Goal: Check status: Check status

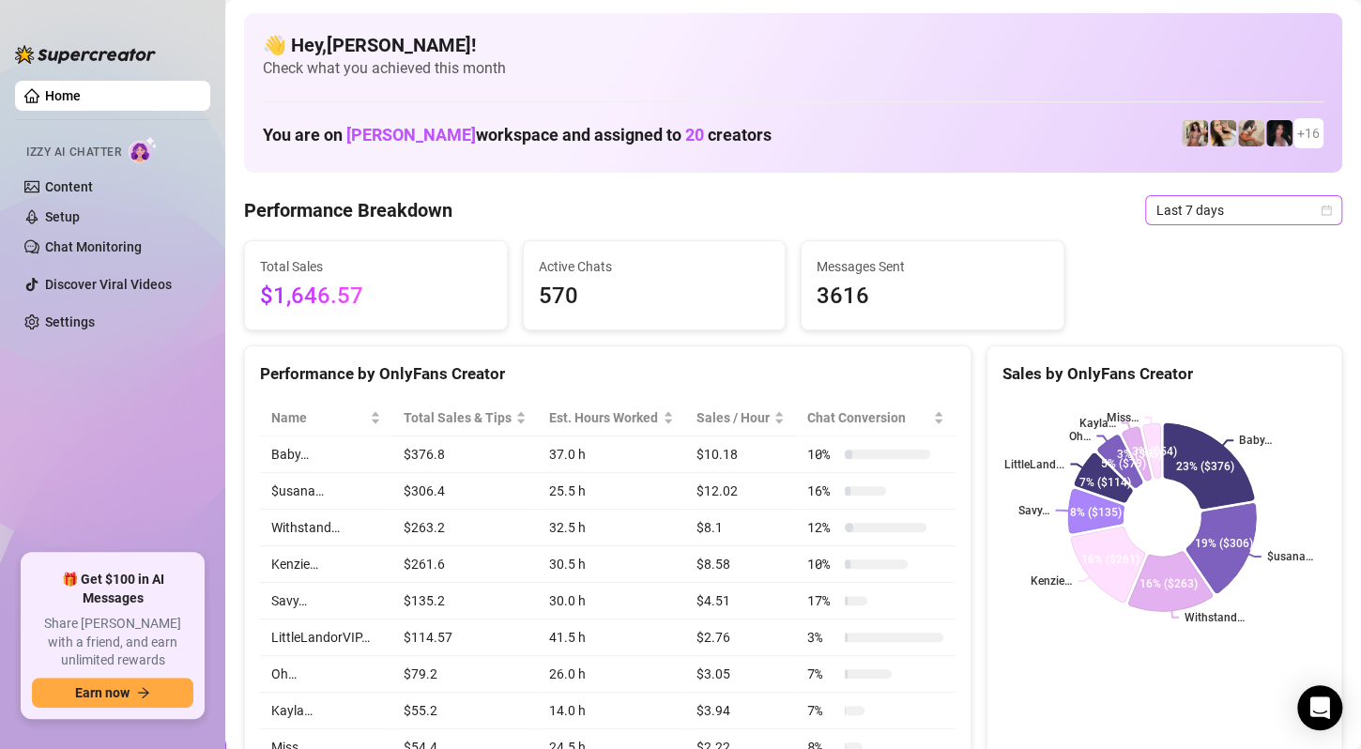
click at [1286, 219] on span "Last 7 days" at bounding box center [1243, 210] width 175 height 28
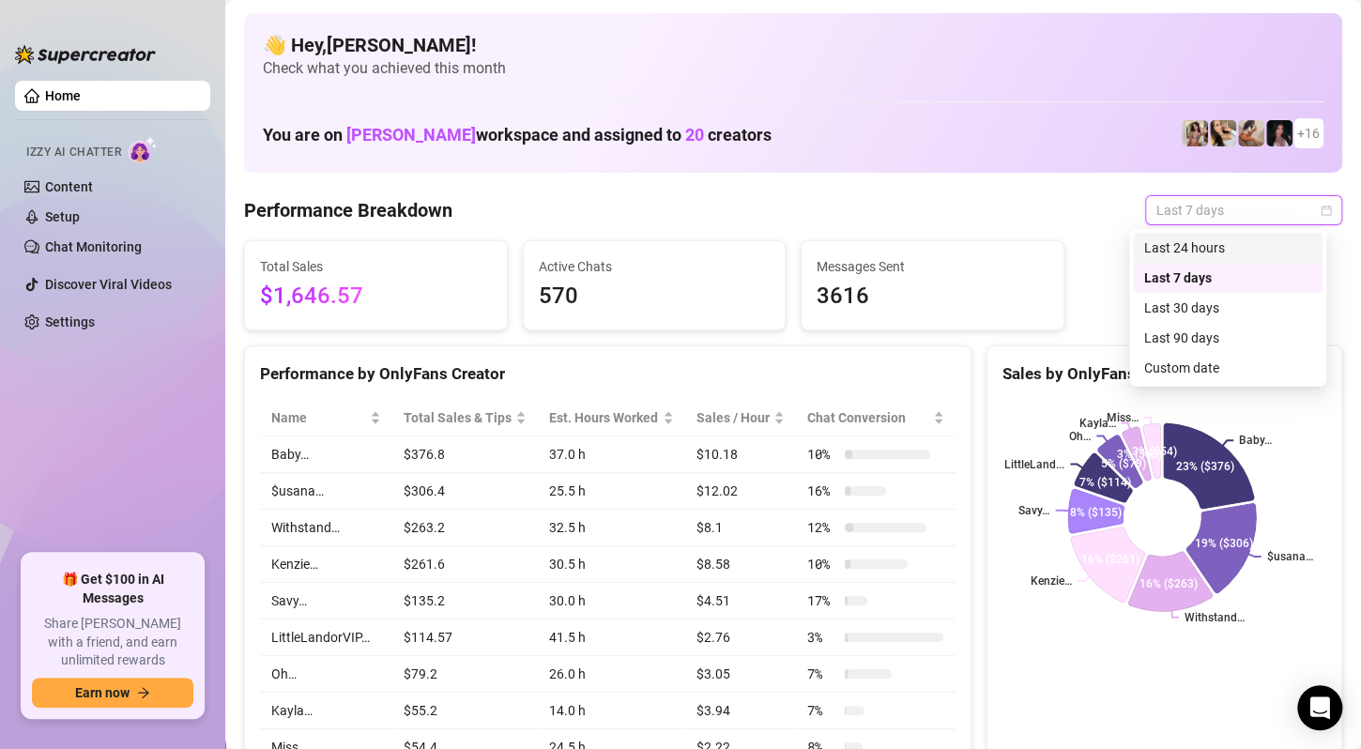
click at [1239, 254] on div "Last 24 hours" at bounding box center [1227, 247] width 167 height 21
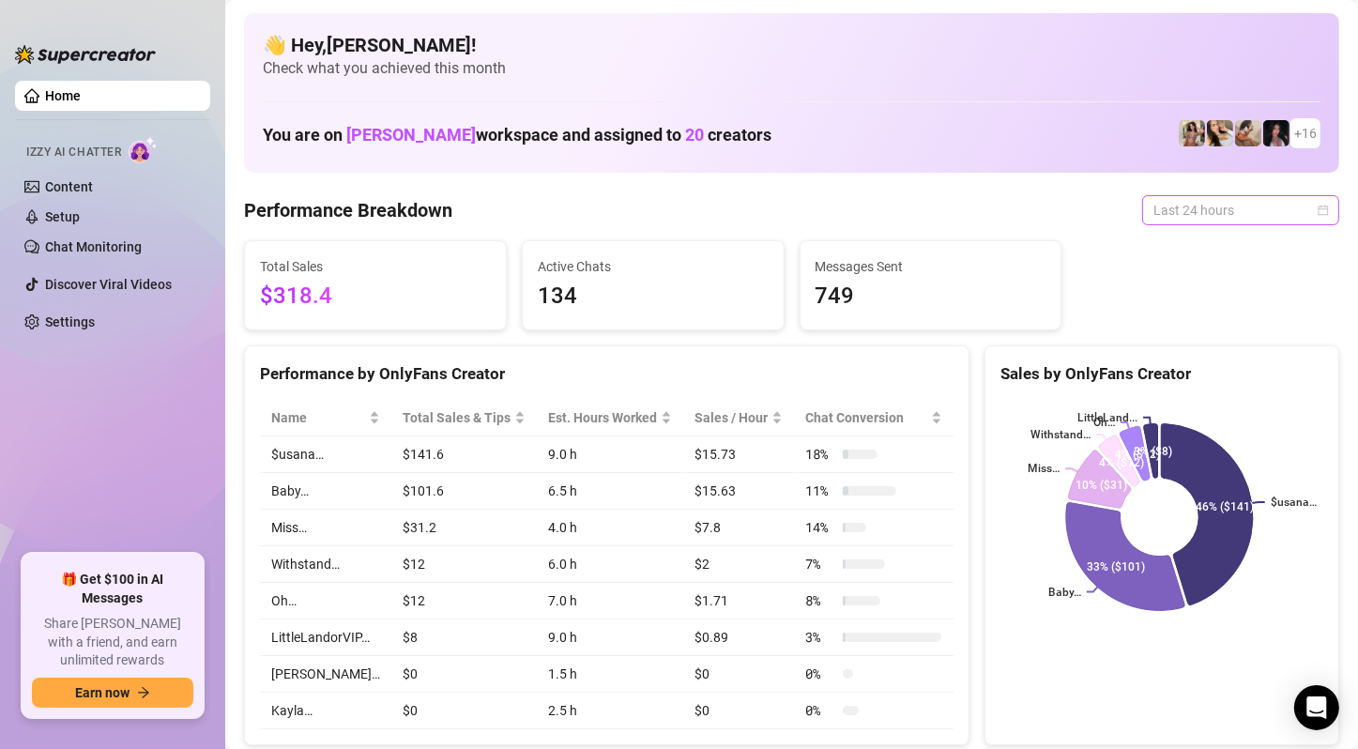
click at [1293, 203] on span "Last 24 hours" at bounding box center [1240, 210] width 175 height 28
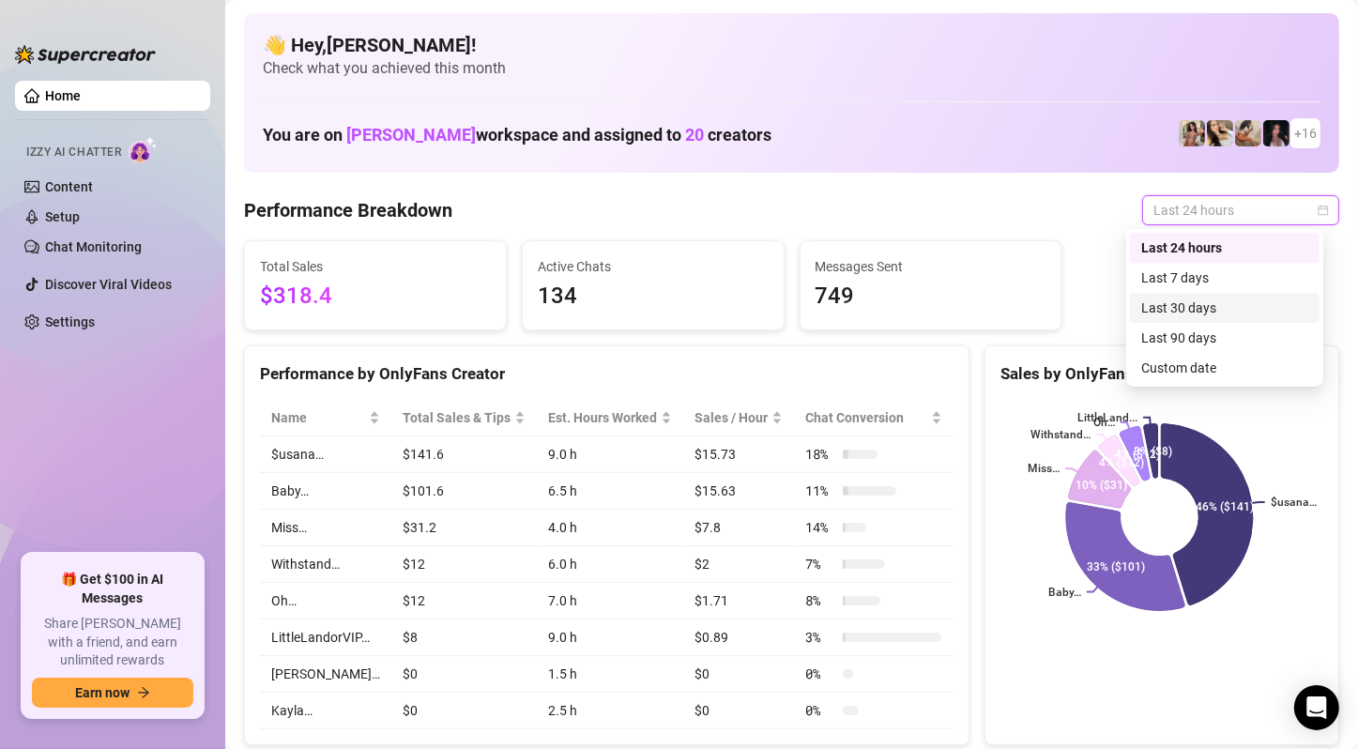
click at [1242, 307] on div "Last 30 days" at bounding box center [1224, 307] width 167 height 21
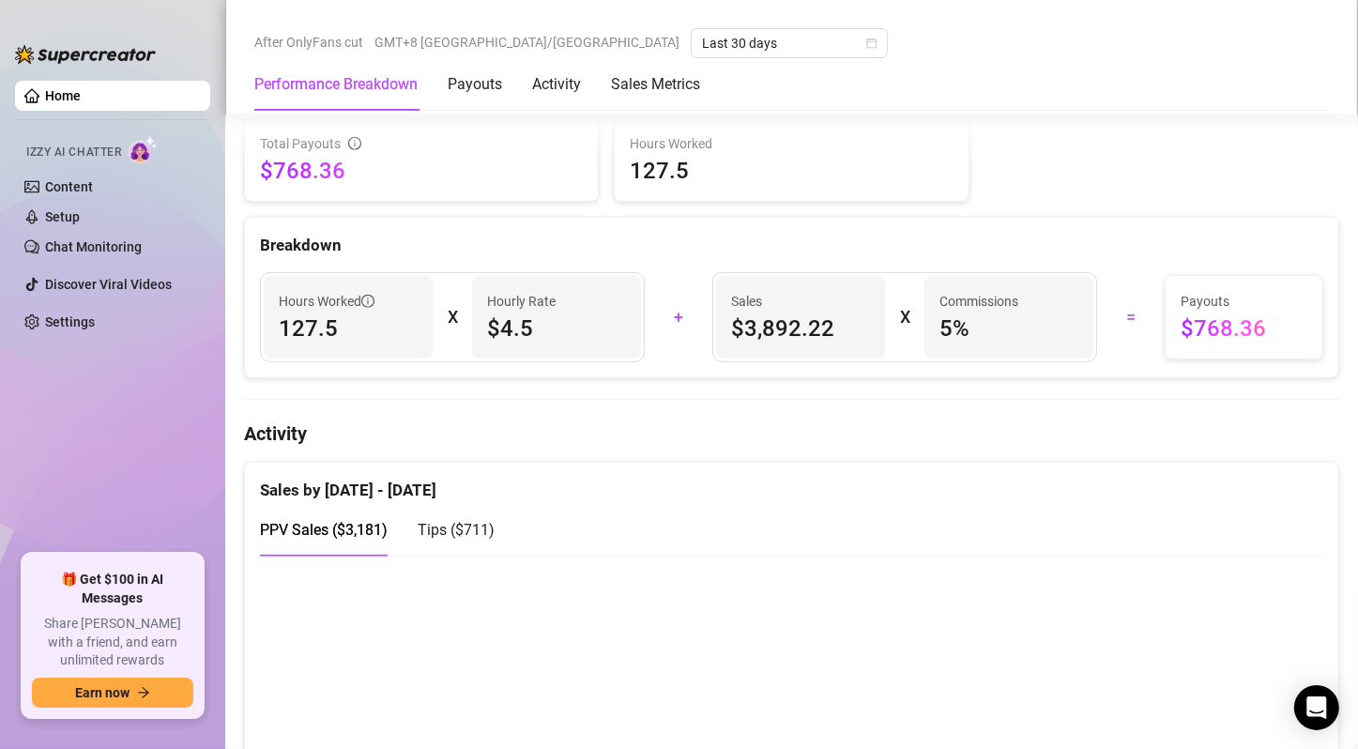
scroll to position [845, 0]
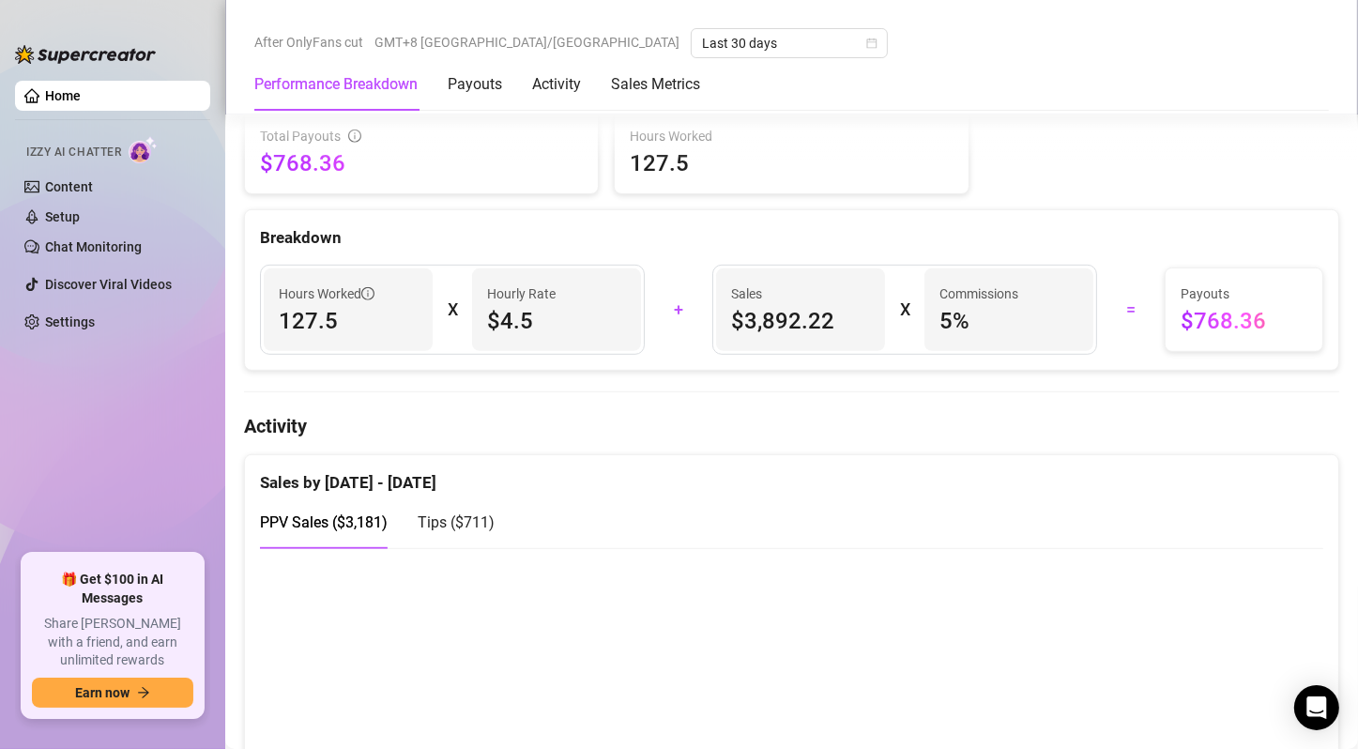
click at [901, 233] on div "Breakdown" at bounding box center [791, 237] width 1063 height 25
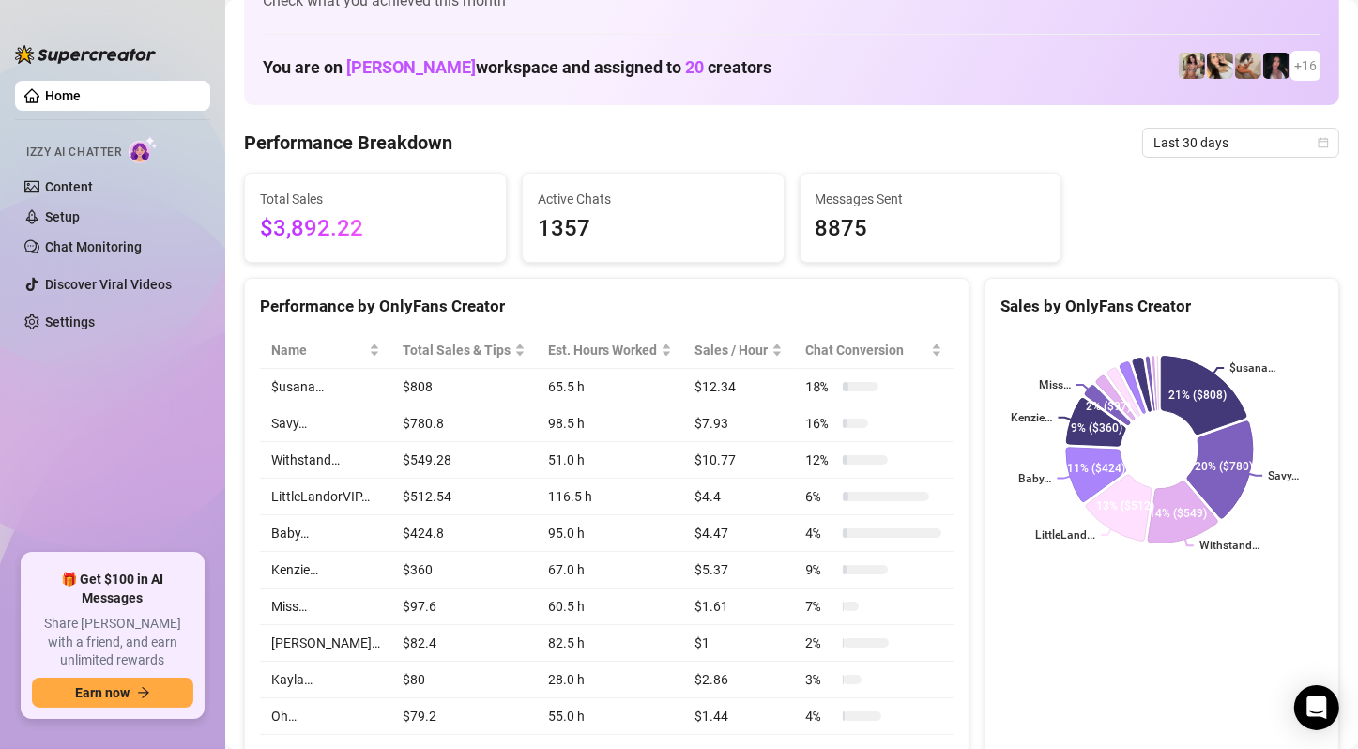
scroll to position [0, 0]
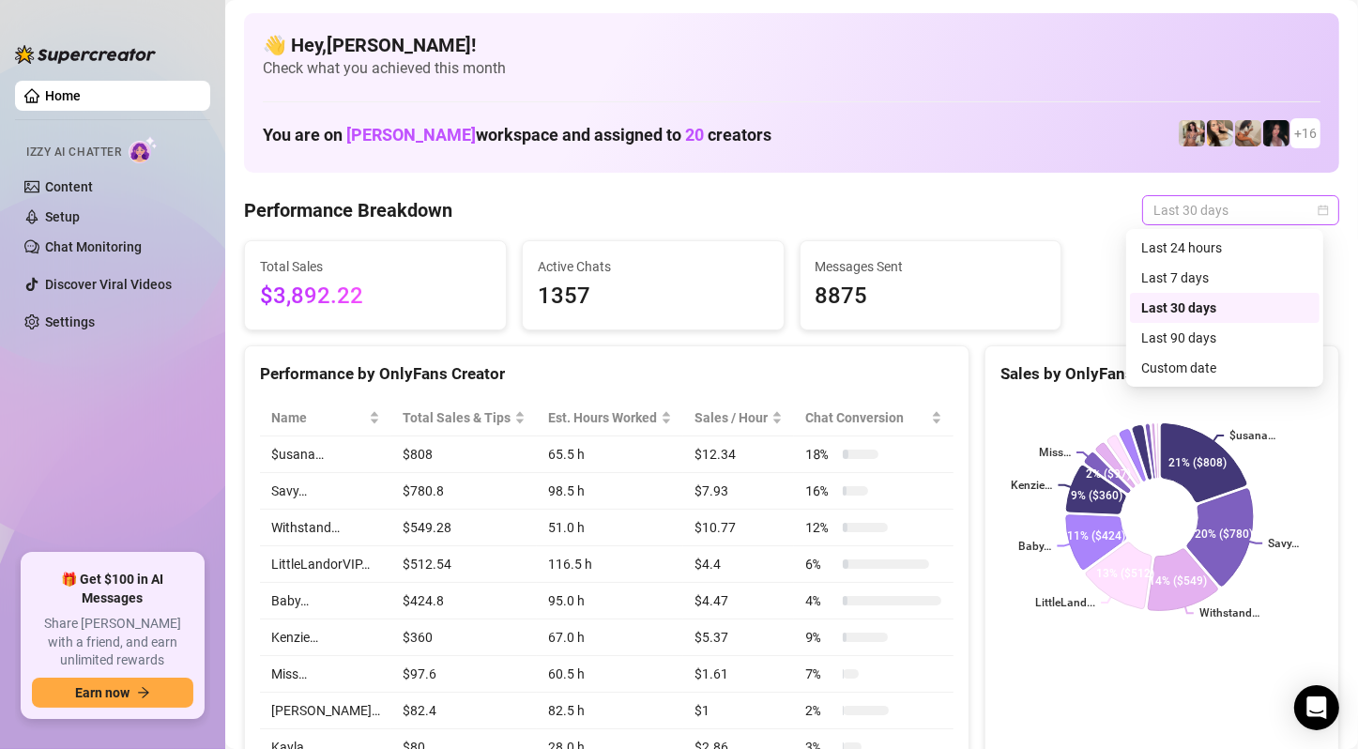
click at [1193, 196] on span "Last 30 days" at bounding box center [1240, 210] width 175 height 28
click at [1183, 370] on div "Custom date" at bounding box center [1224, 368] width 167 height 21
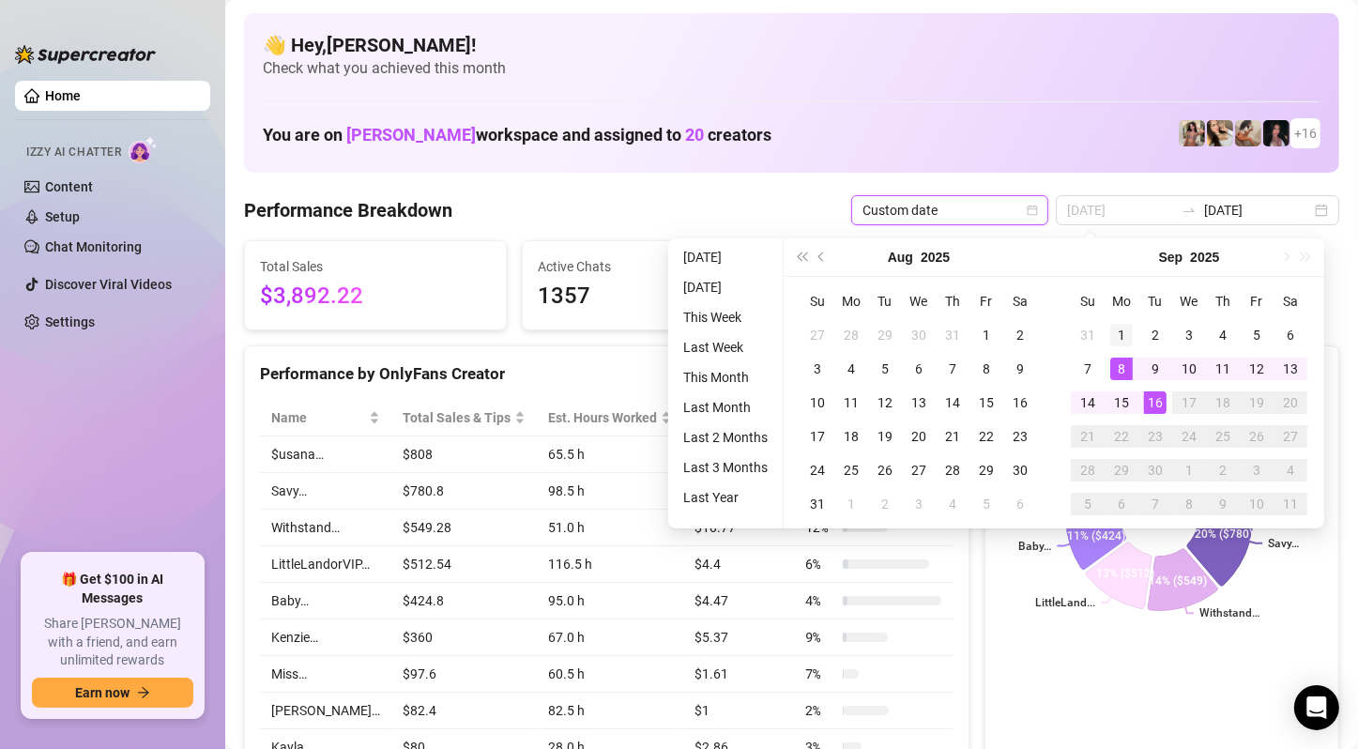
type input "[DATE]"
click at [1125, 343] on div "1" at bounding box center [1121, 335] width 23 height 23
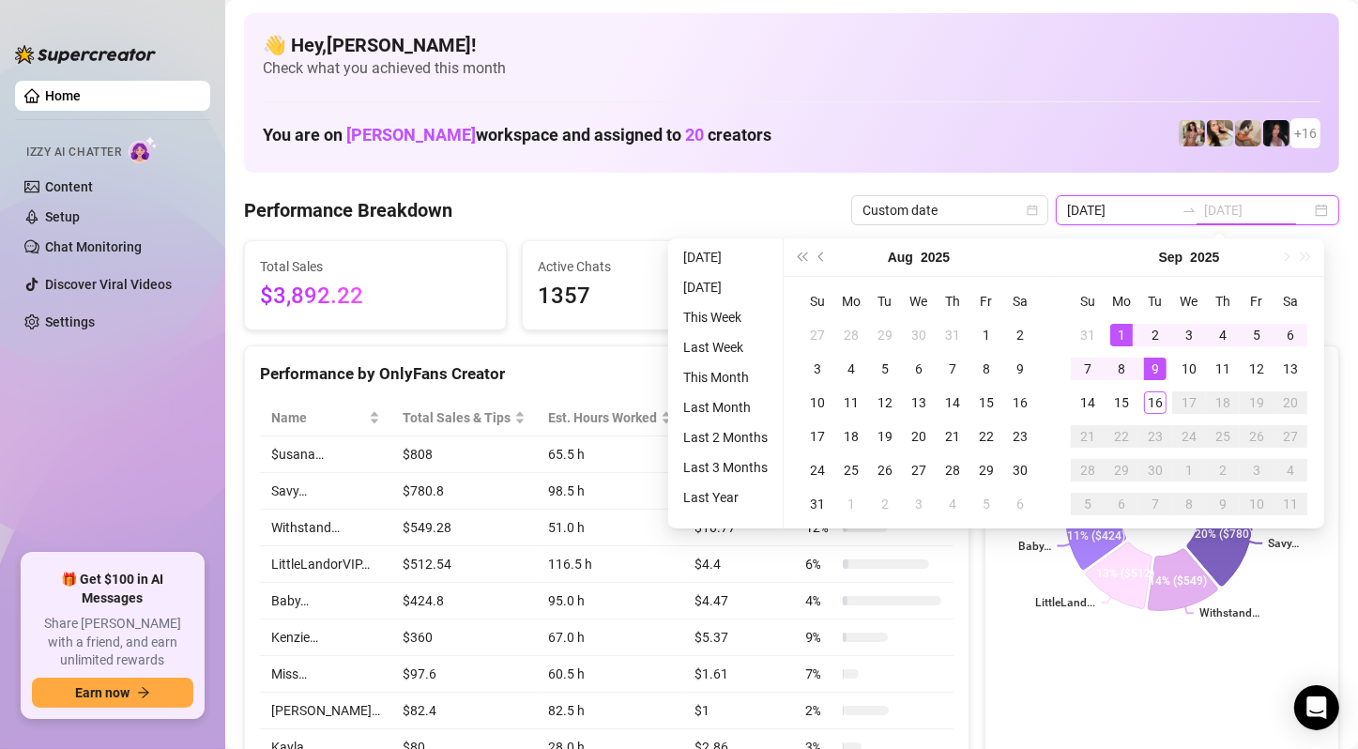
type input "[DATE]"
click at [1154, 404] on div "16" at bounding box center [1155, 402] width 23 height 23
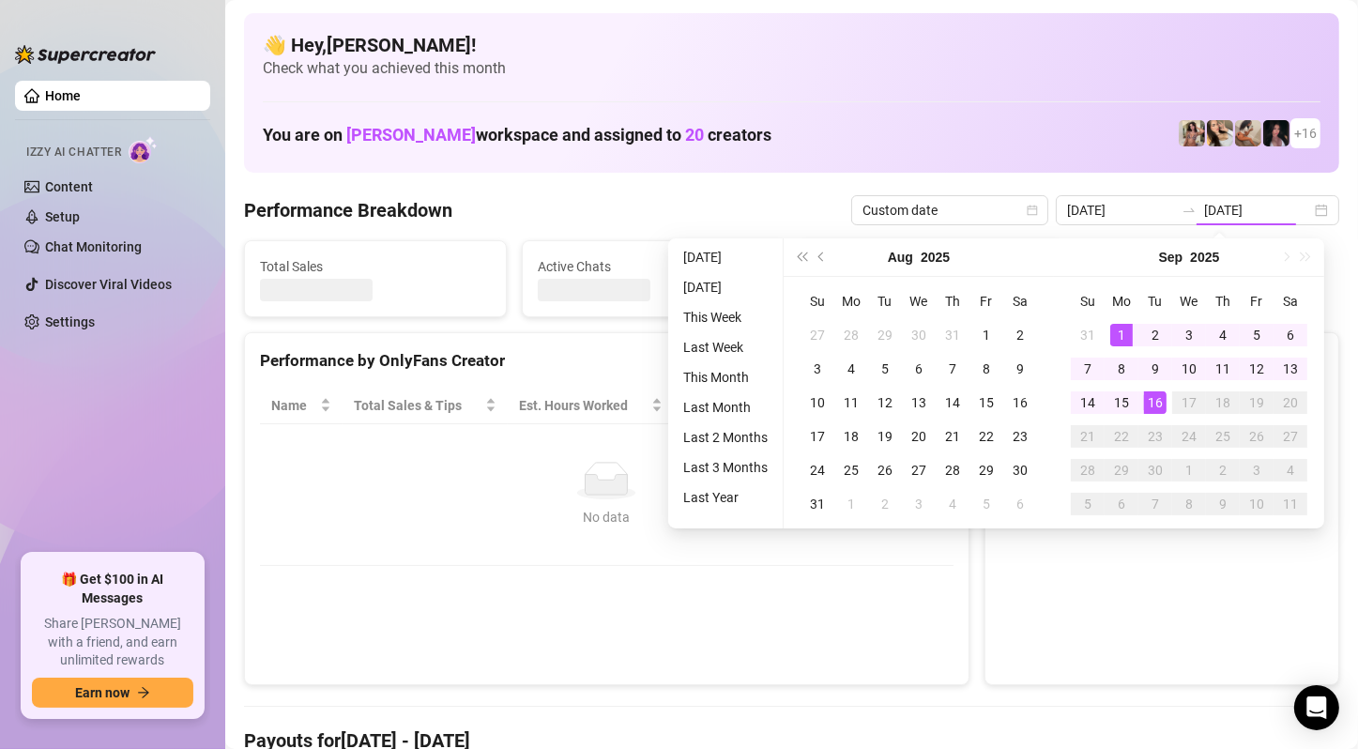
type input "[DATE]"
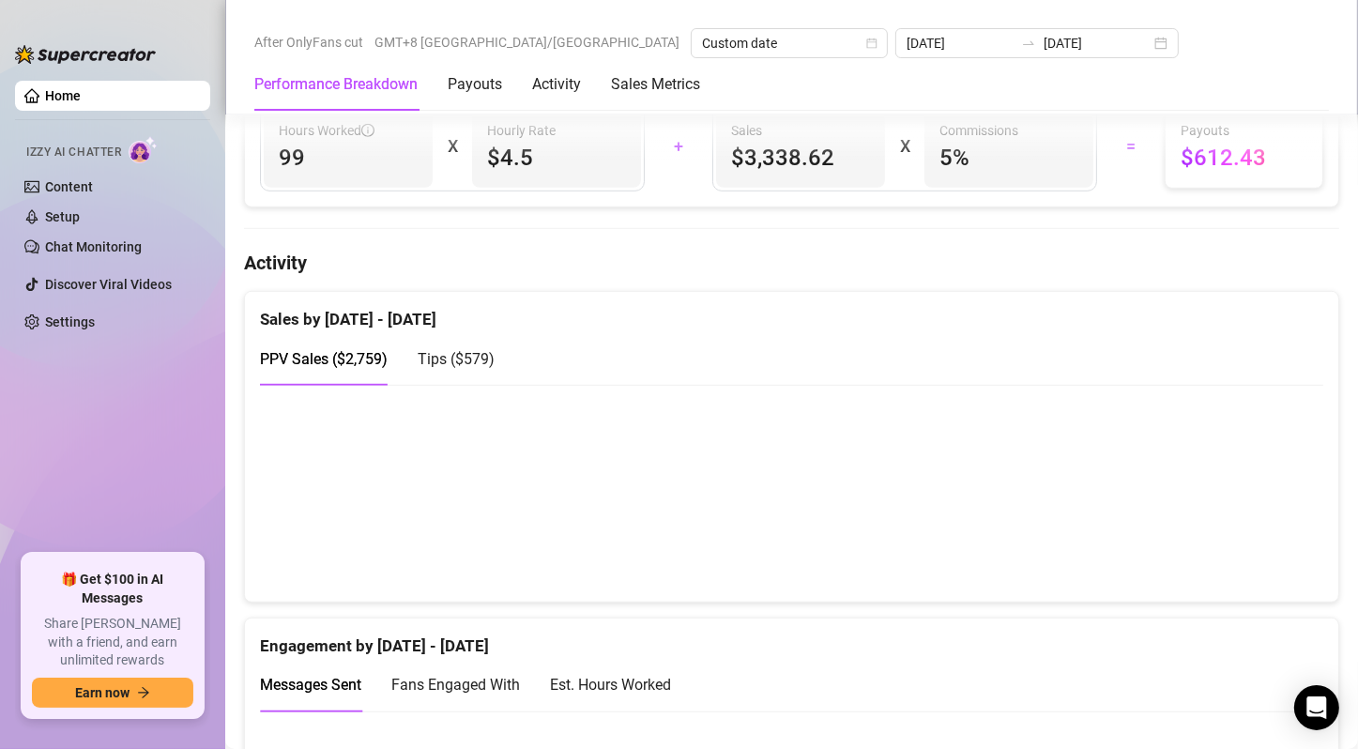
scroll to position [1032, 0]
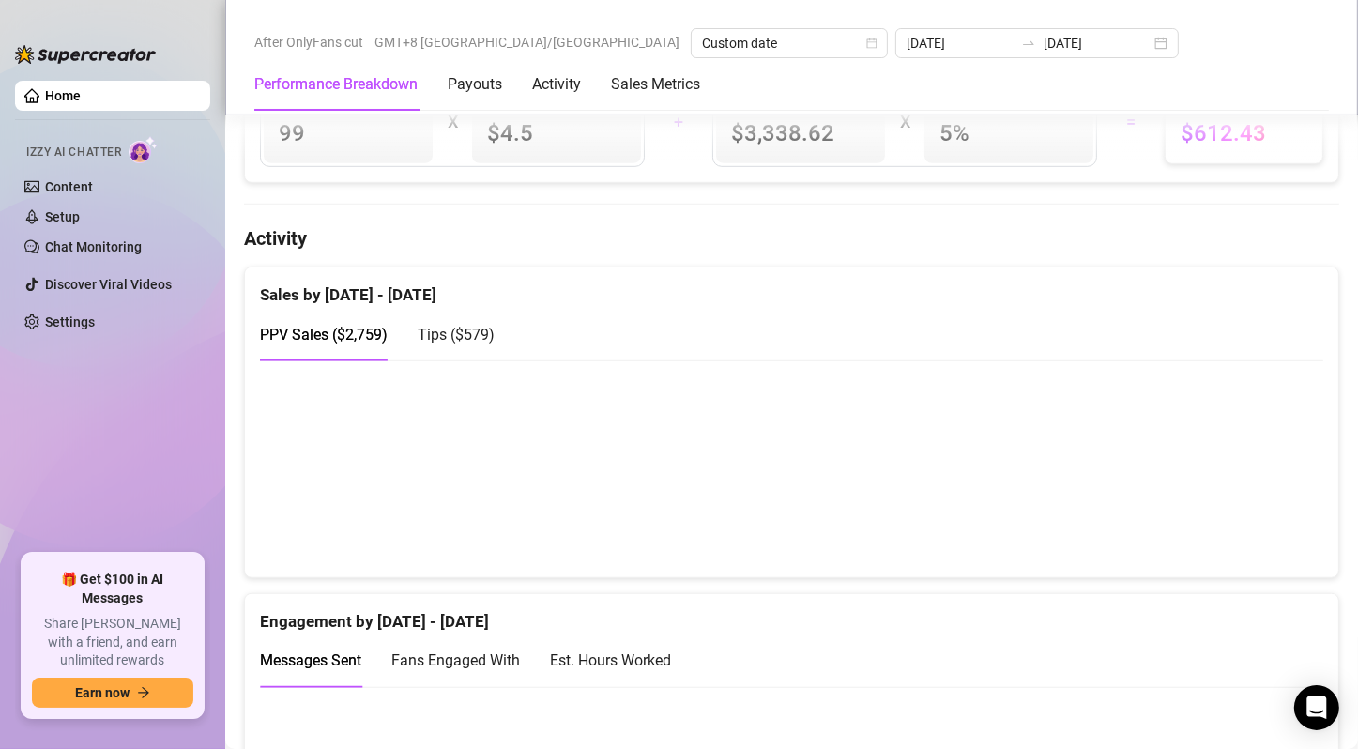
click at [480, 327] on span "Tips ( $579 )" at bounding box center [456, 335] width 77 height 18
click at [350, 328] on span "PPV Sales ( $2,759 )" at bounding box center [324, 335] width 128 height 18
click at [446, 334] on span "Tips ( $579 )" at bounding box center [456, 335] width 77 height 18
click at [326, 323] on div "PPV Sales ( $2,759 )" at bounding box center [324, 334] width 128 height 23
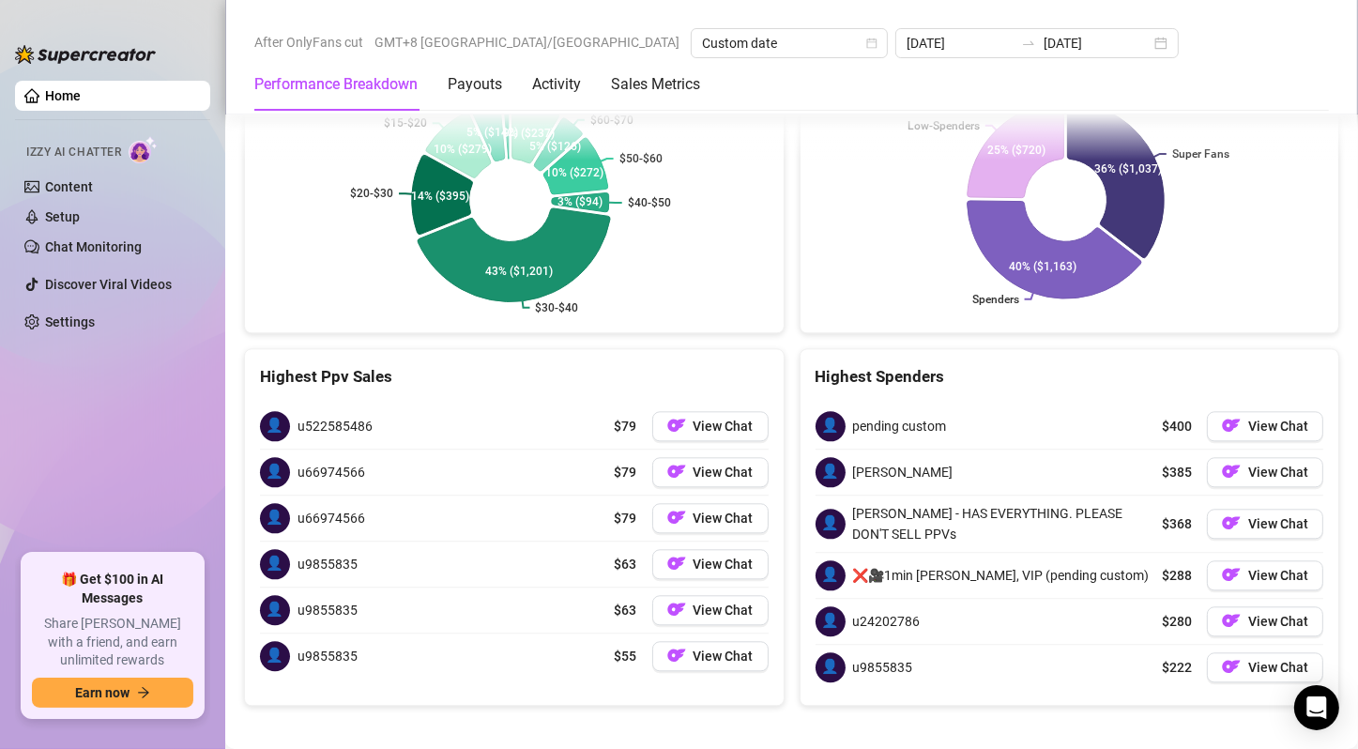
scroll to position [4087, 0]
